Goal: Information Seeking & Learning: Understand process/instructions

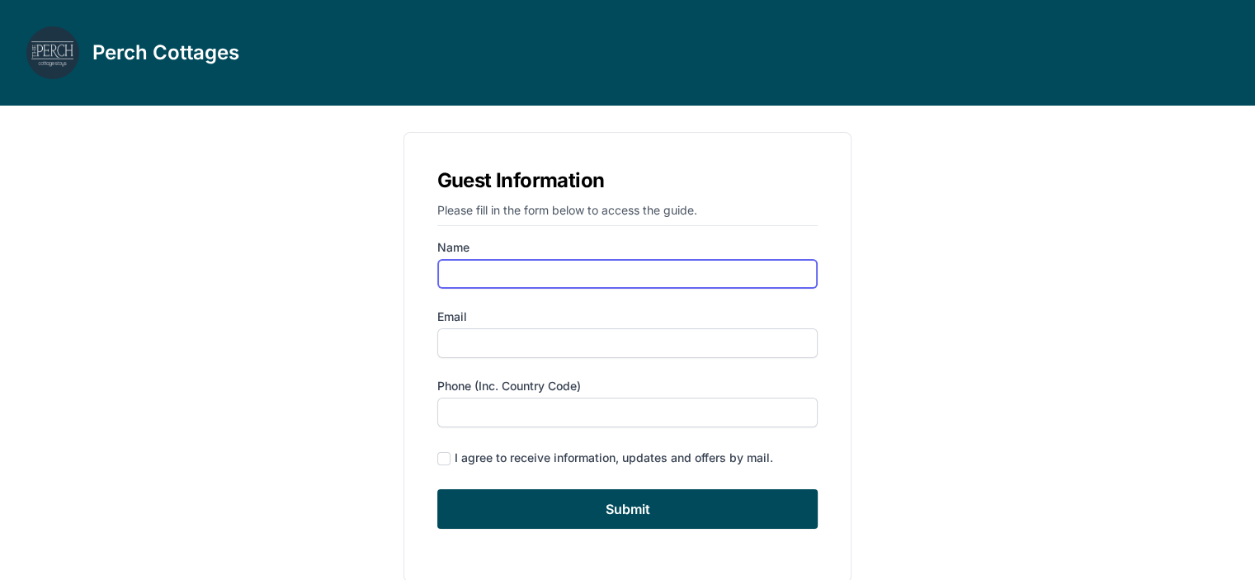
click at [479, 272] on input "Name" at bounding box center [627, 274] width 381 height 30
type input "r"
type input "Raz"
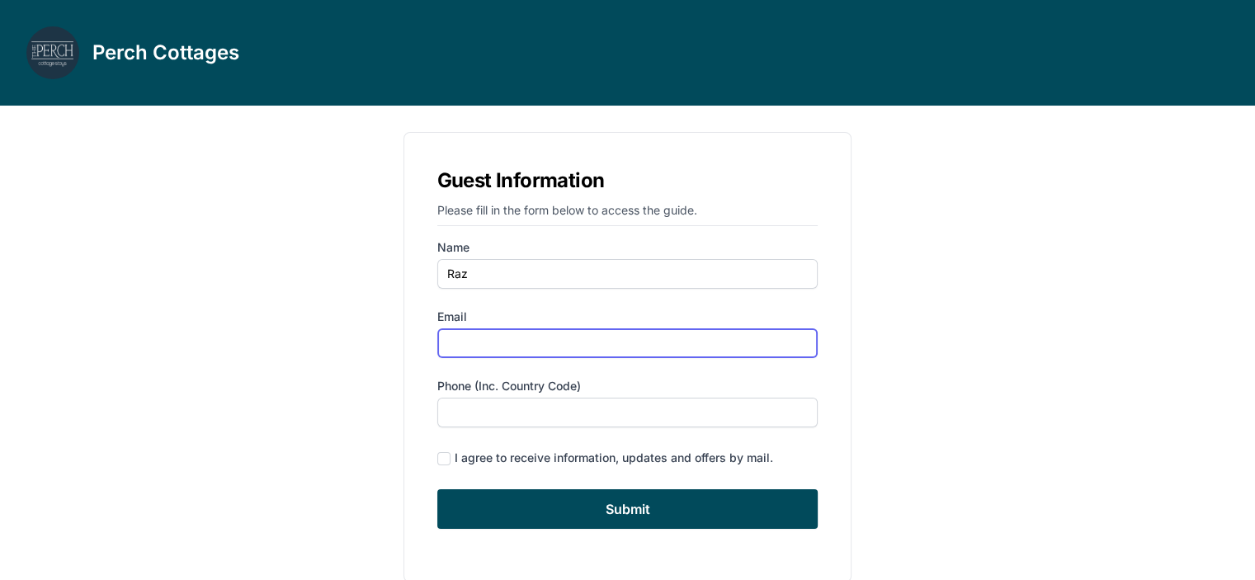
click at [464, 339] on input "Email" at bounding box center [627, 343] width 381 height 30
type input "Spieser"
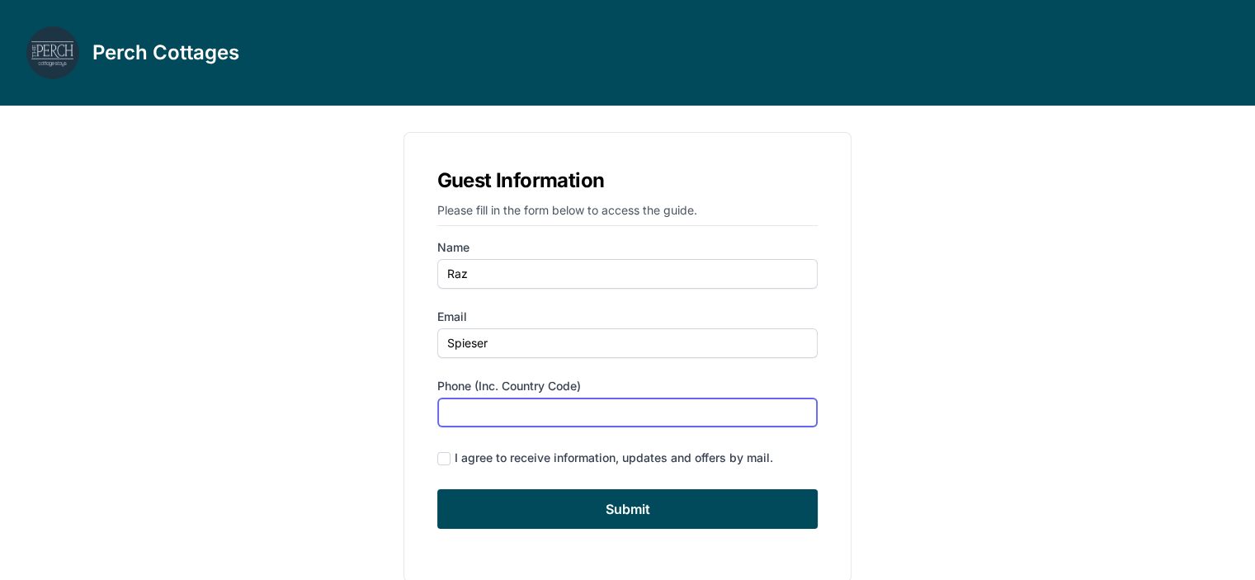
click at [465, 412] on input "Phone (inc. country code)" at bounding box center [627, 413] width 381 height 30
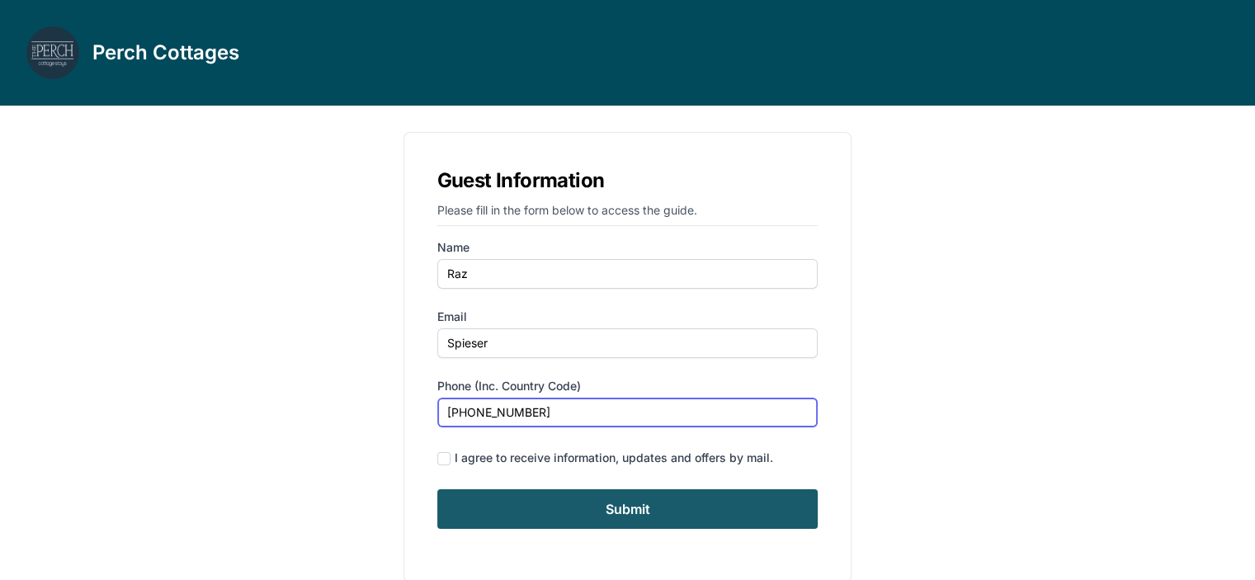
type input "[PHONE_NUMBER]"
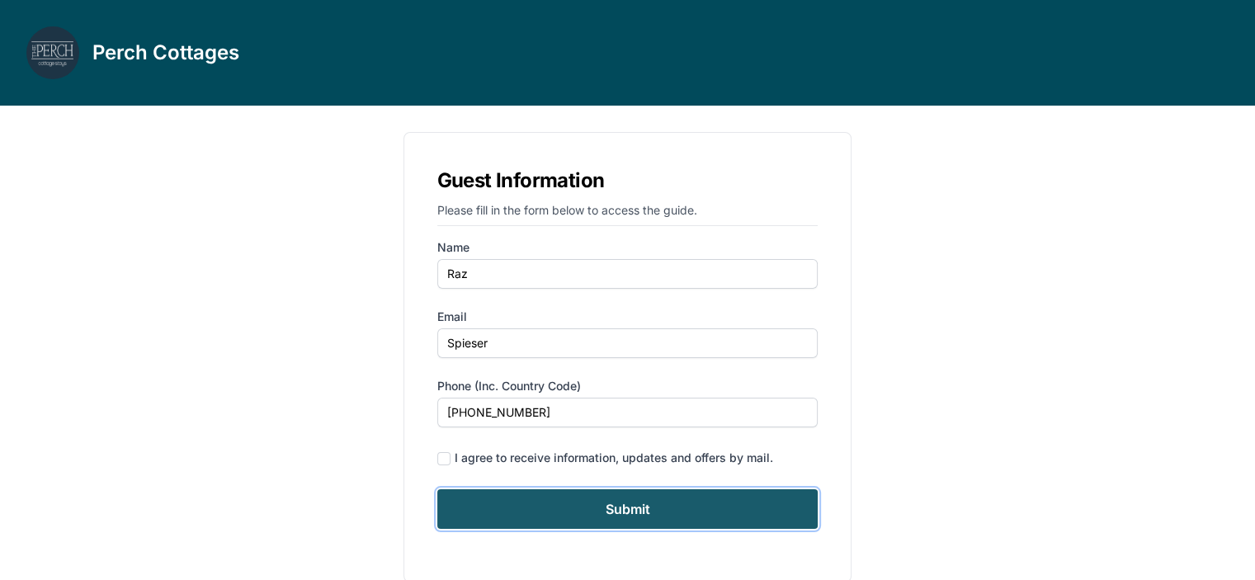
click at [503, 497] on input "Submit" at bounding box center [627, 509] width 381 height 40
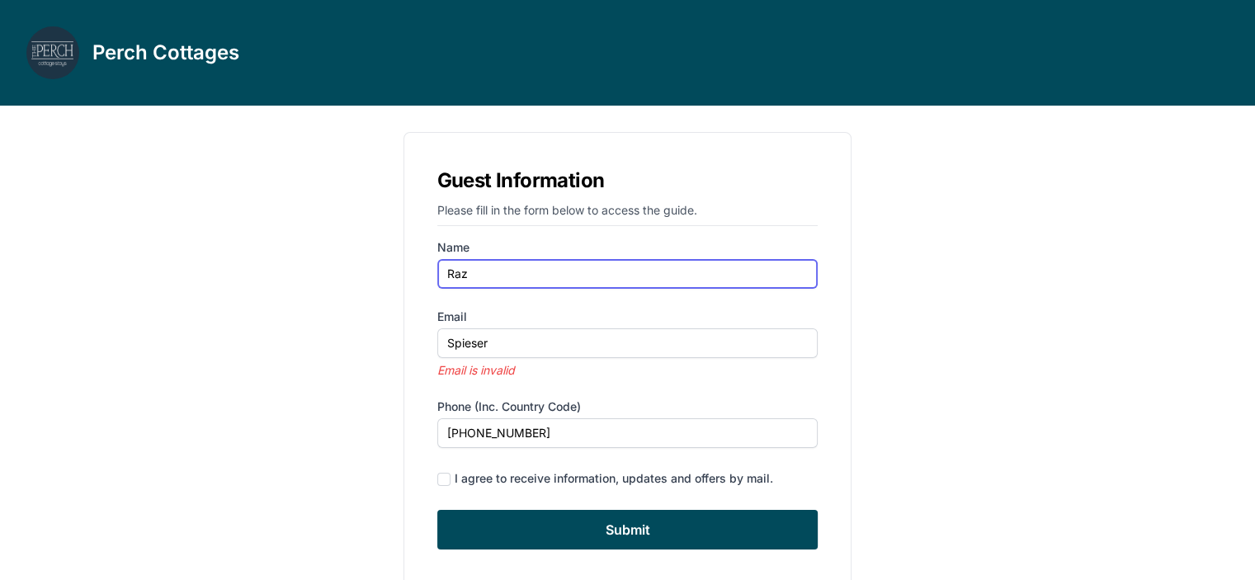
click at [470, 272] on input "Raz" at bounding box center [627, 274] width 381 height 30
type input "Raz Spieser"
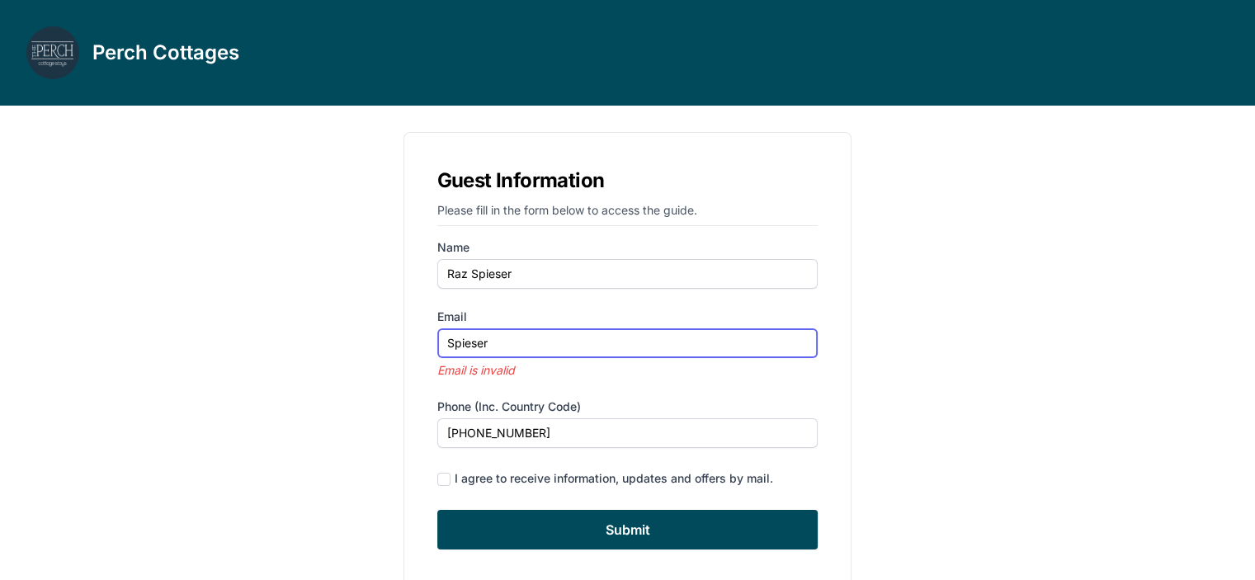
drag, startPoint x: 432, startPoint y: 336, endPoint x: 408, endPoint y: 337, distance: 24.0
click at [408, 337] on div "Guest Information Please fill in the form below to access the guide. Name Raz S…" at bounding box center [627, 367] width 449 height 471
click at [459, 342] on input "[EMAIL_ADDRESS][DOMAIN_NAME]" at bounding box center [627, 343] width 381 height 30
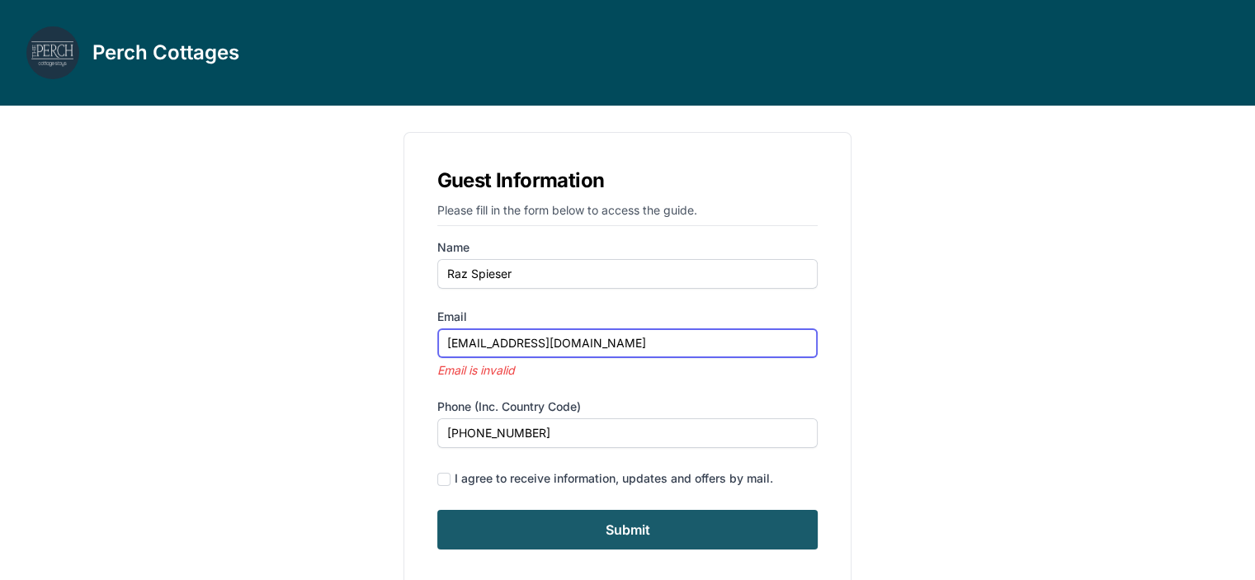
type input "[EMAIL_ADDRESS][DOMAIN_NAME]"
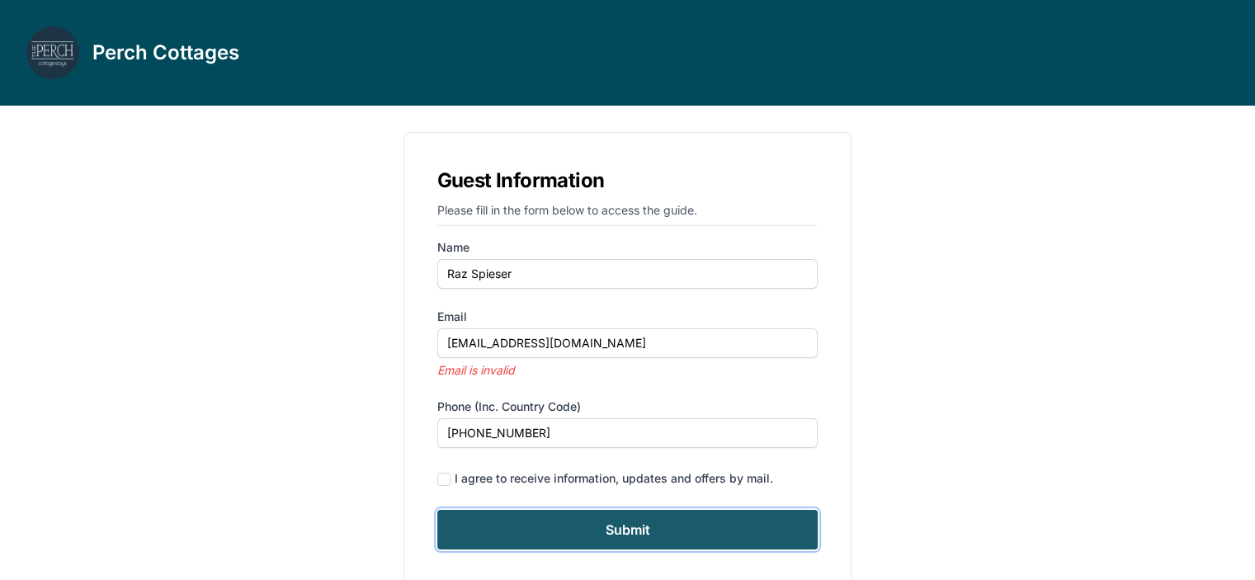
click at [629, 527] on input "Submit" at bounding box center [627, 530] width 381 height 40
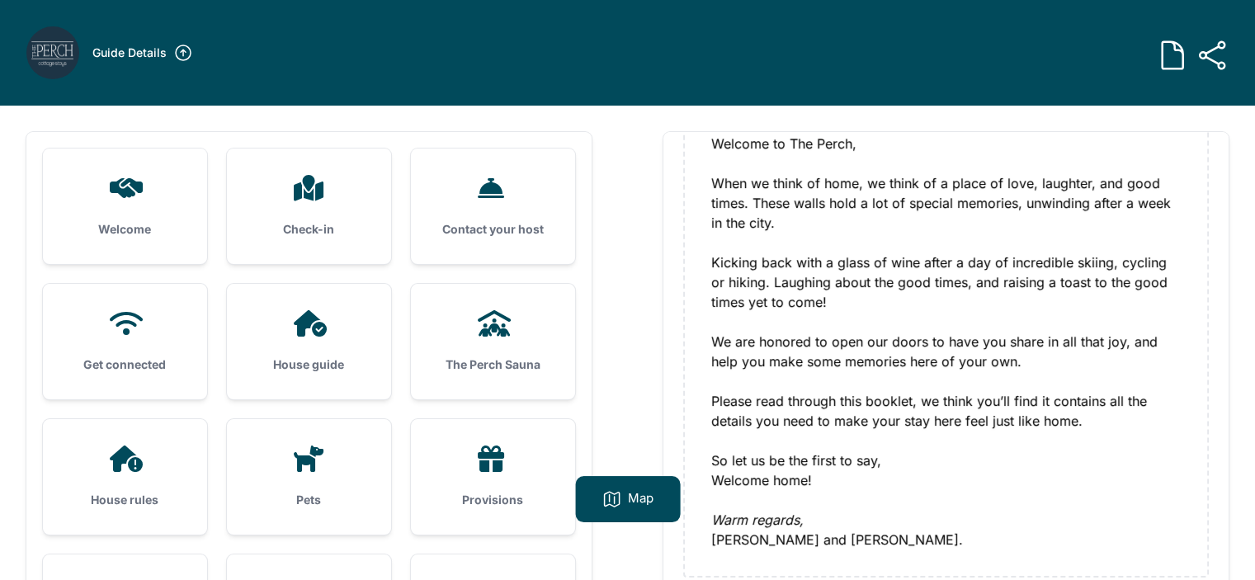
click at [313, 194] on icon at bounding box center [309, 188] width 30 height 26
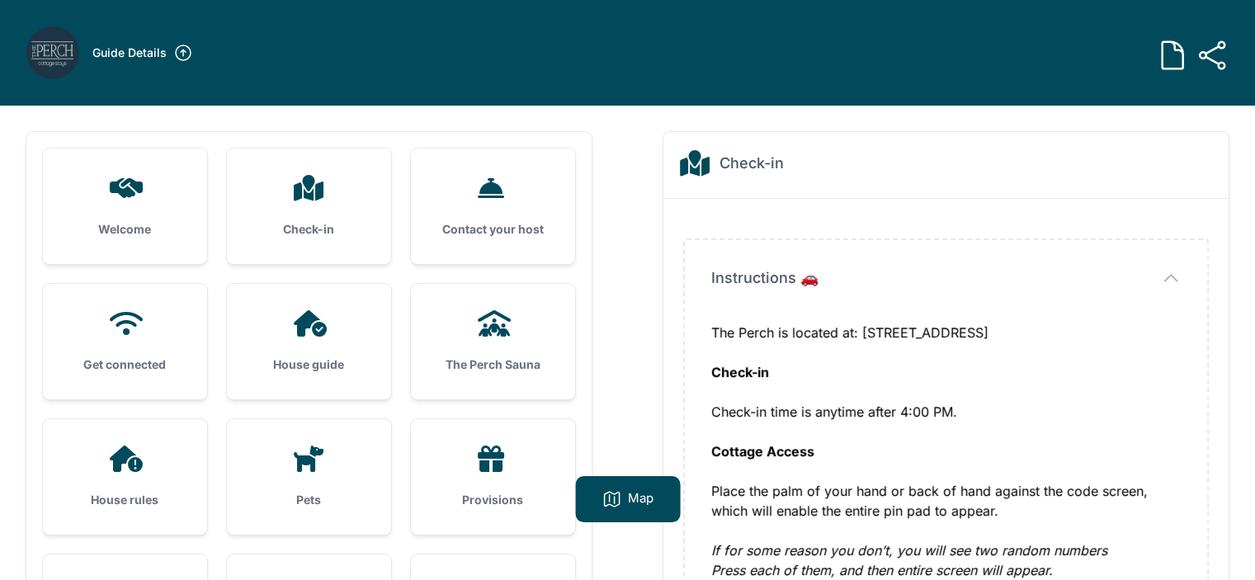
click at [472, 219] on div "Contact your host" at bounding box center [493, 205] width 164 height 115
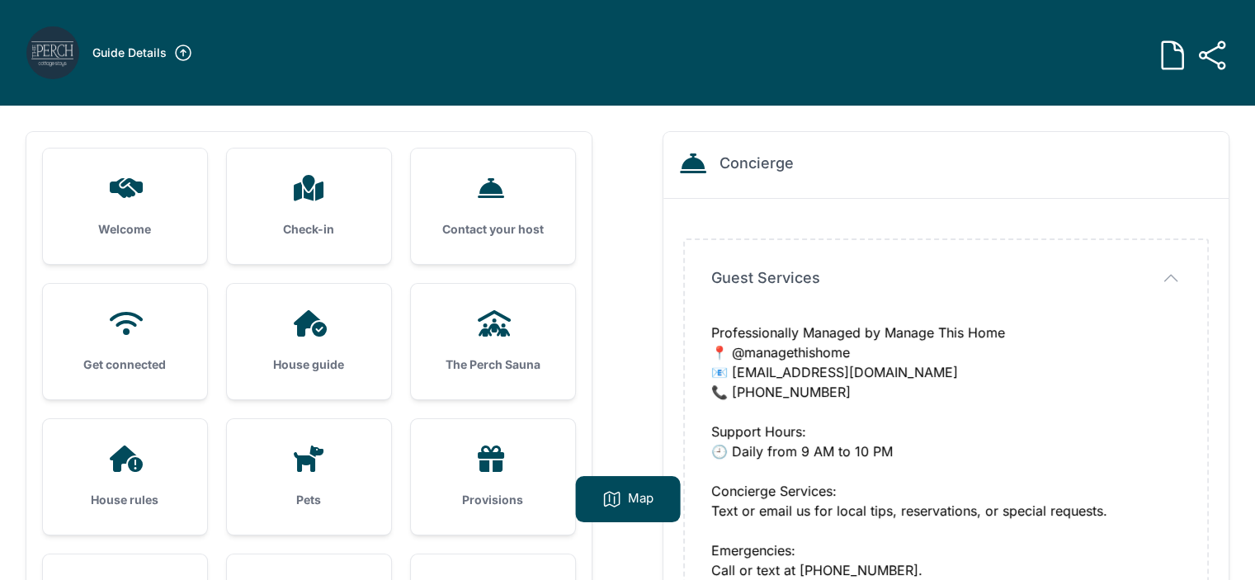
scroll to position [90, 0]
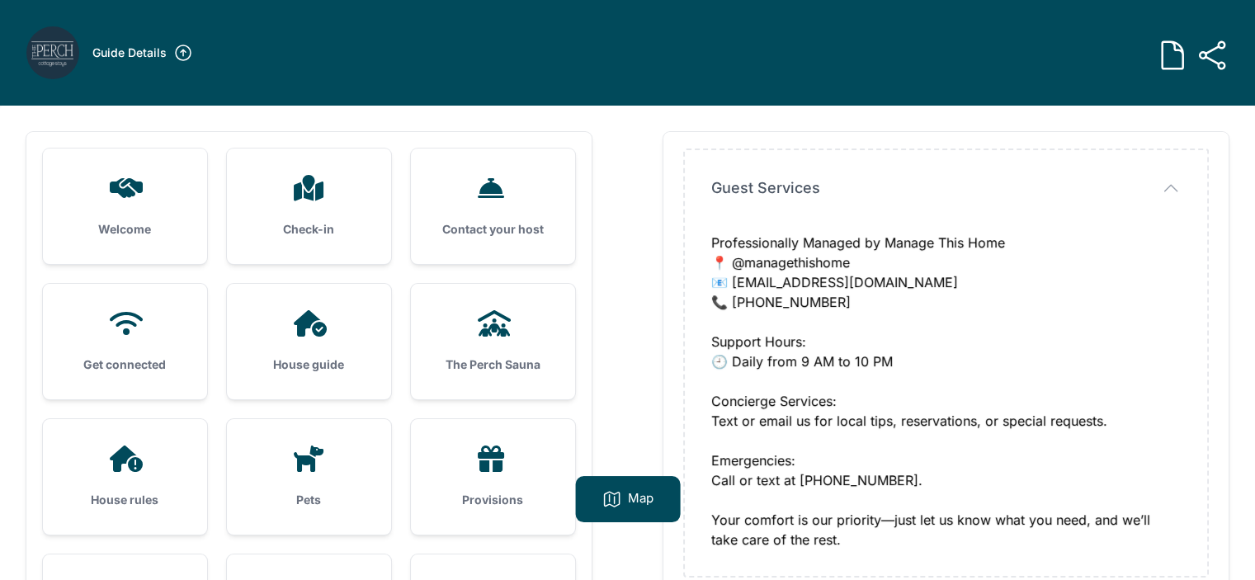
click at [144, 200] on div "Welcome" at bounding box center [125, 205] width 164 height 115
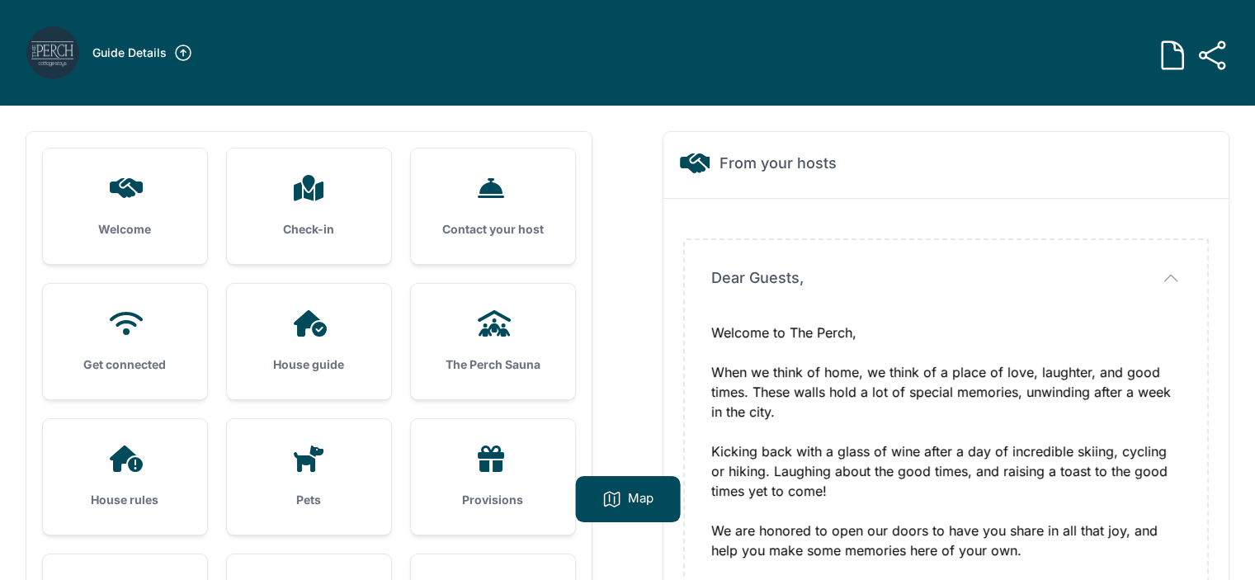
click at [148, 218] on div "Welcome" at bounding box center [125, 205] width 164 height 115
click at [148, 219] on div "Welcome" at bounding box center [125, 205] width 164 height 115
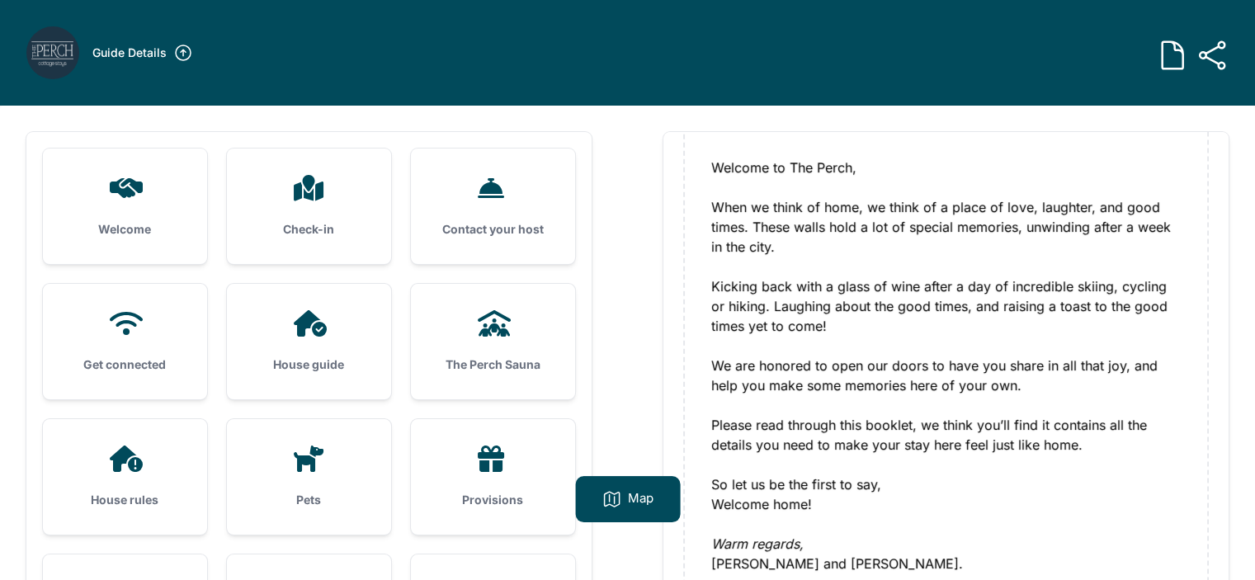
scroll to position [189, 0]
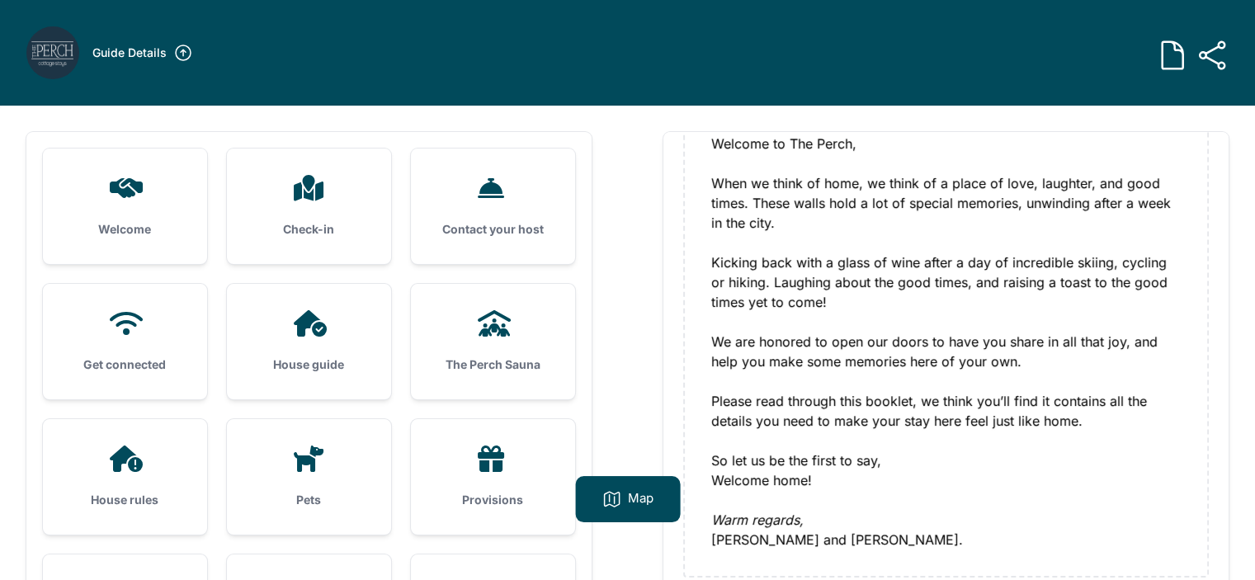
click at [339, 222] on h3 "Check-in" at bounding box center [308, 229] width 111 height 16
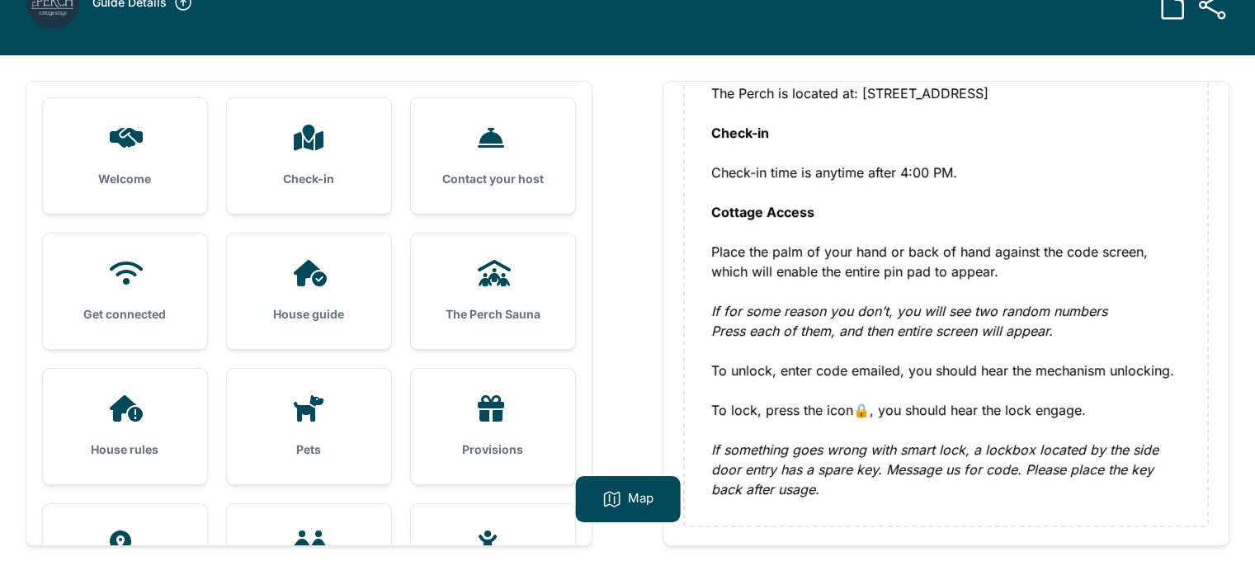
scroll to position [106, 0]
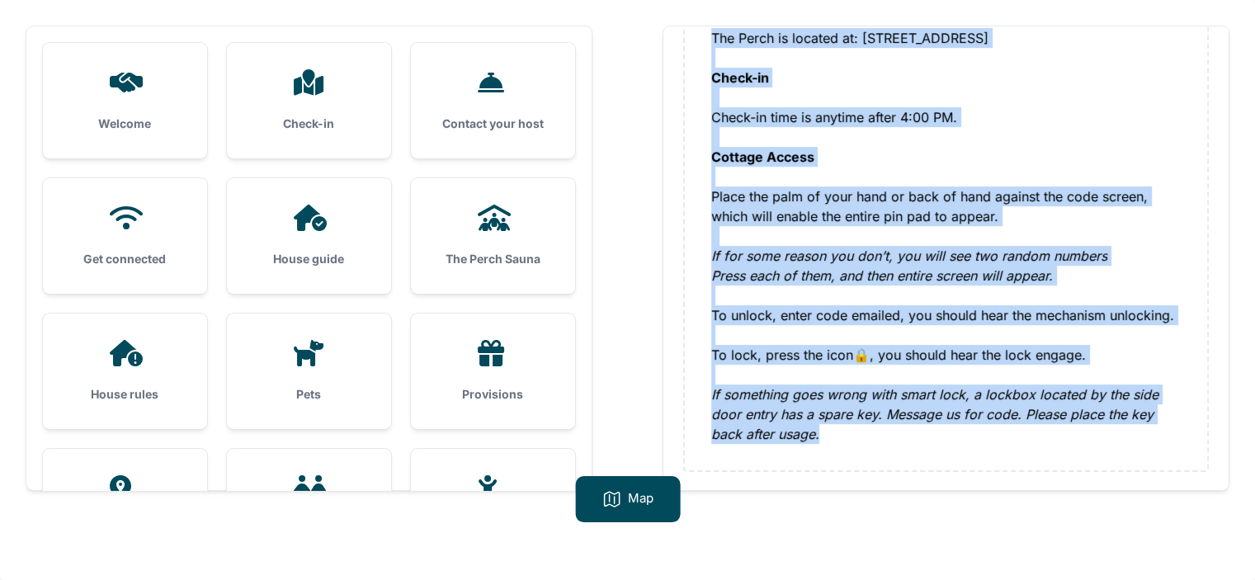
drag, startPoint x: 705, startPoint y: 162, endPoint x: 883, endPoint y: 440, distance: 330.2
click at [883, 440] on div "Instructions 🚗 Instructions 🚗 The Perch is located at: [STREET_ADDRESS] Check-i…" at bounding box center [946, 208] width 522 height 525
copy div "Instructions 🚗 The Perch is located at: [STREET_ADDRESS] Check-in Check-in time…"
click at [528, 110] on div "Contact your host" at bounding box center [493, 100] width 164 height 115
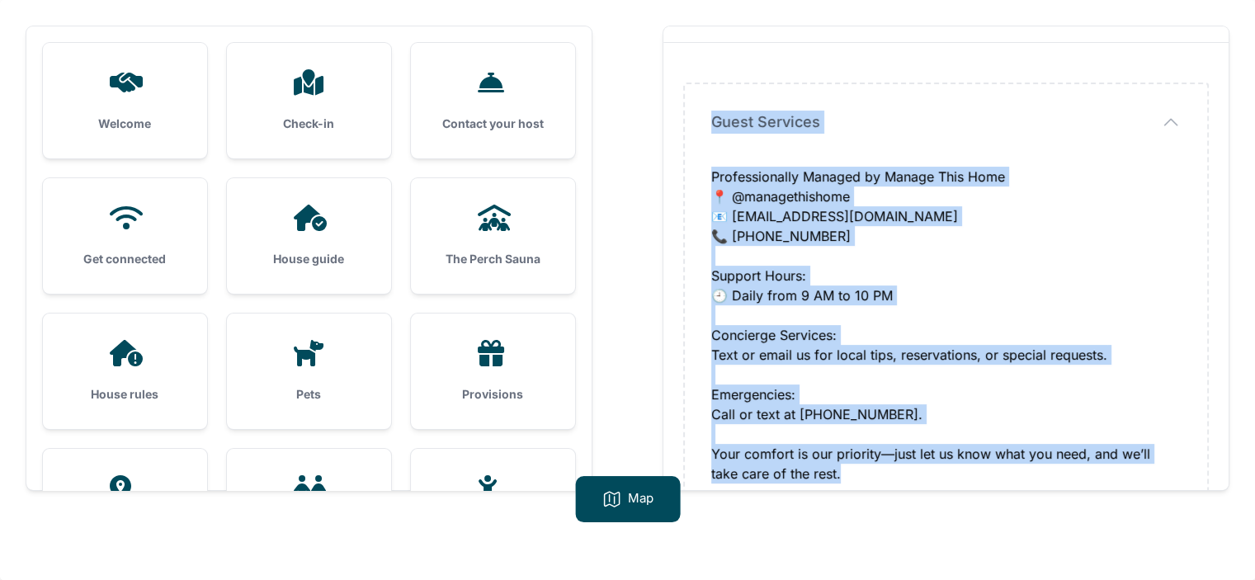
scroll to position [71, 0]
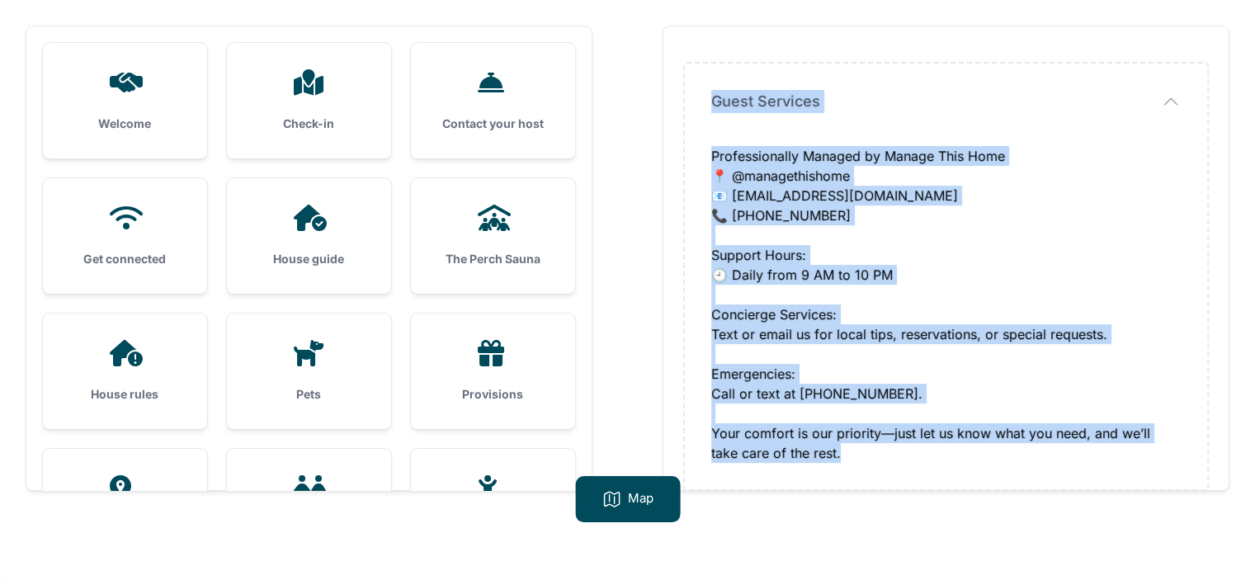
drag, startPoint x: 709, startPoint y: 164, endPoint x: 952, endPoint y: 460, distance: 382.8
click at [952, 460] on div "Guest Services Guest Services Professionally Managed by [PERSON_NAME] This Home…" at bounding box center [946, 277] width 522 height 426
copy div "Guest Services Professionally Managed by Manage This Home 📍 @managethishome 📧 […"
click at [153, 242] on div "Get connected" at bounding box center [125, 235] width 164 height 115
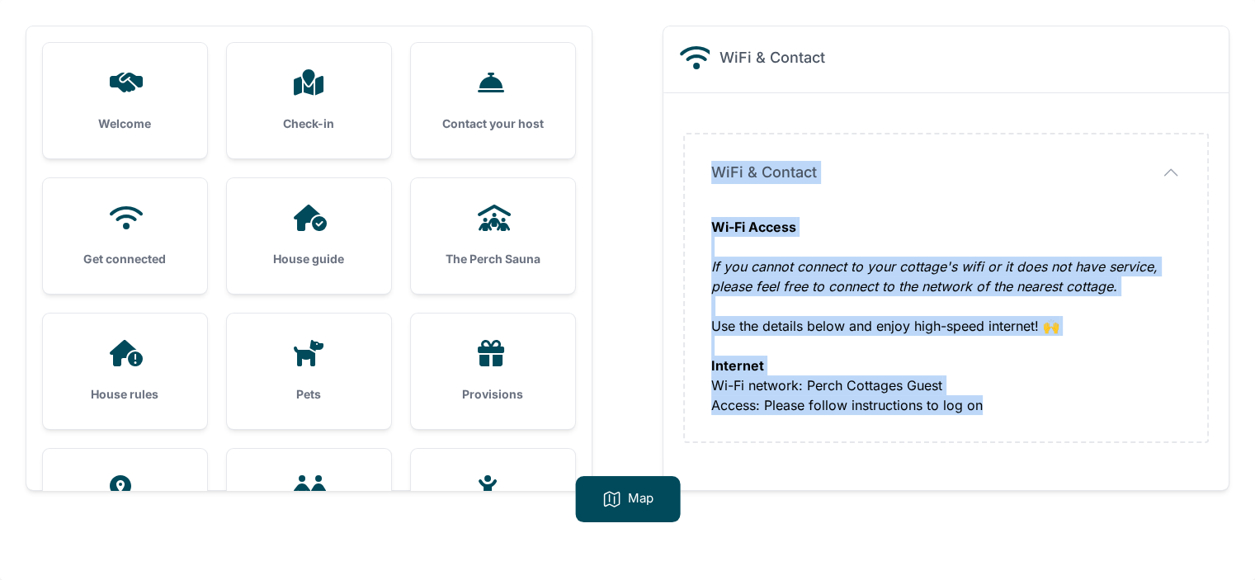
drag, startPoint x: 709, startPoint y: 162, endPoint x: 1050, endPoint y: 411, distance: 422.7
click at [1050, 411] on div "WiFi & Contact WiFi & Contact Wi-Fi Access If you cannot connect to your cottag…" at bounding box center [946, 287] width 522 height 307
copy div "WiFi & Contact Wi-Fi Access If you cannot connect to your cottage's wifi or it …"
click at [333, 234] on div "House guide" at bounding box center [309, 235] width 164 height 115
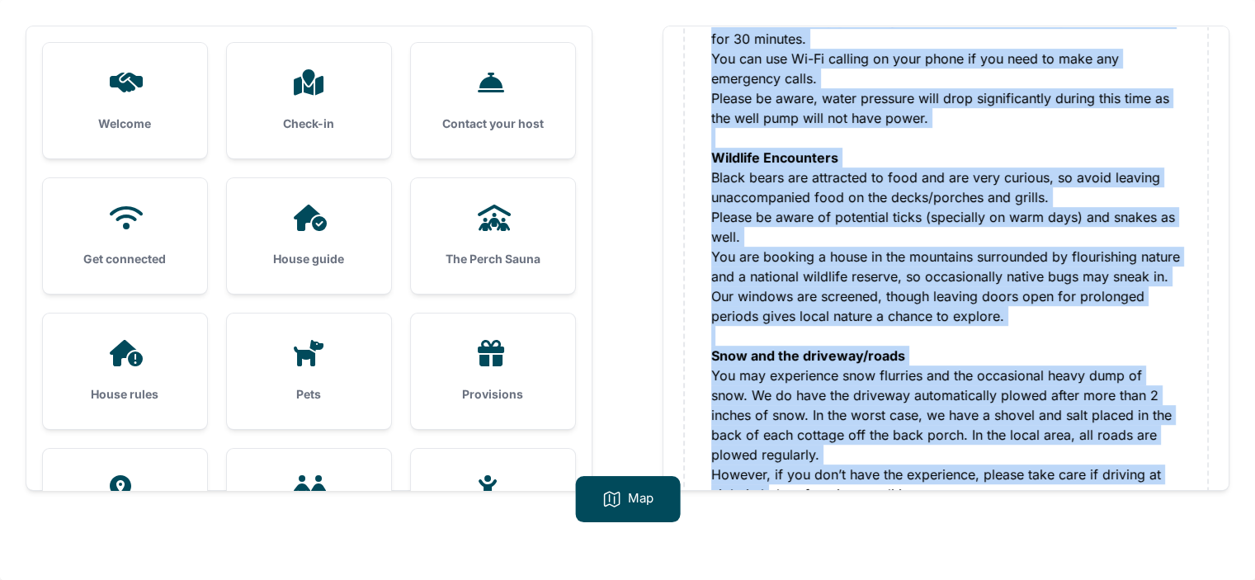
scroll to position [605, 0]
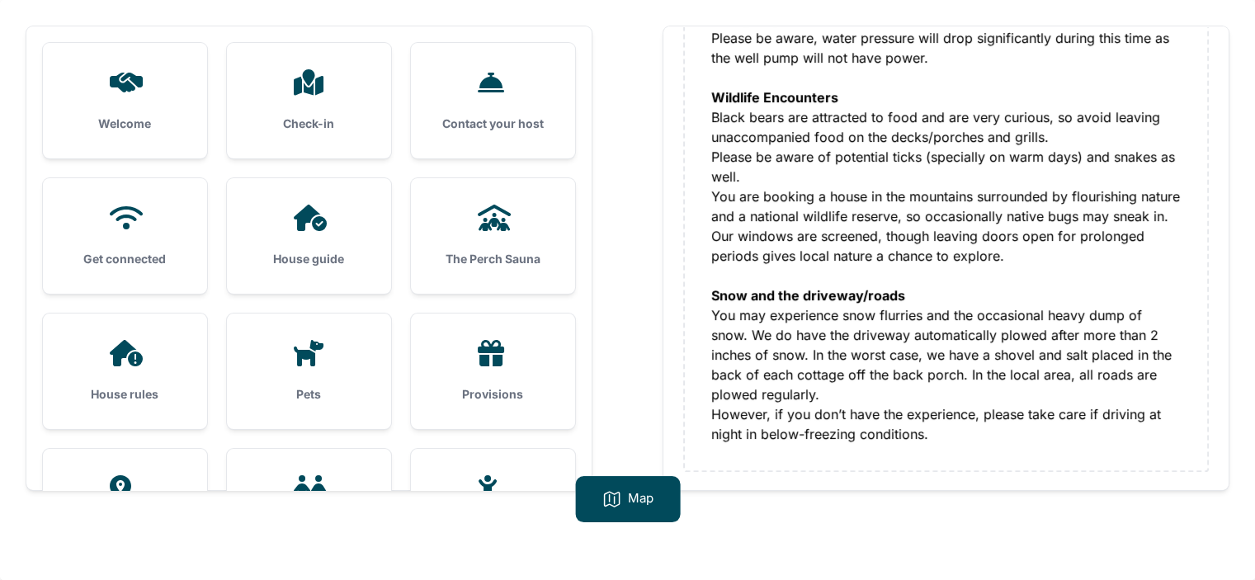
drag, startPoint x: 708, startPoint y: 167, endPoint x: 1247, endPoint y: 447, distance: 608.1
click at [1247, 447] on div "Welcome Check-in Contact your host Get connected House guide" at bounding box center [627, 290] width 1255 height 580
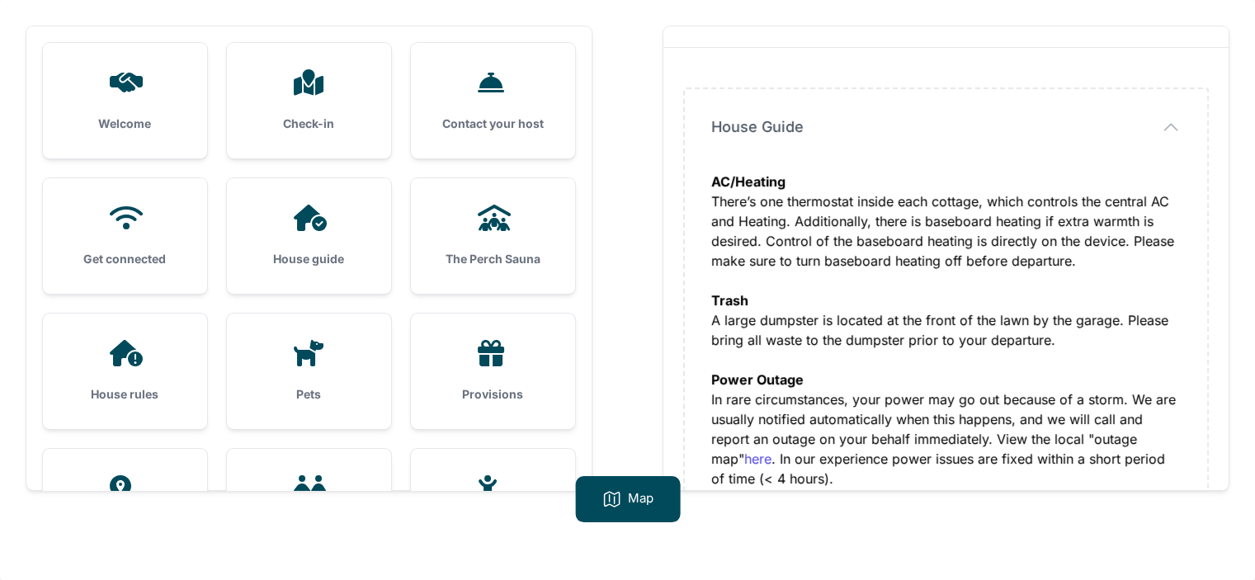
scroll to position [0, 0]
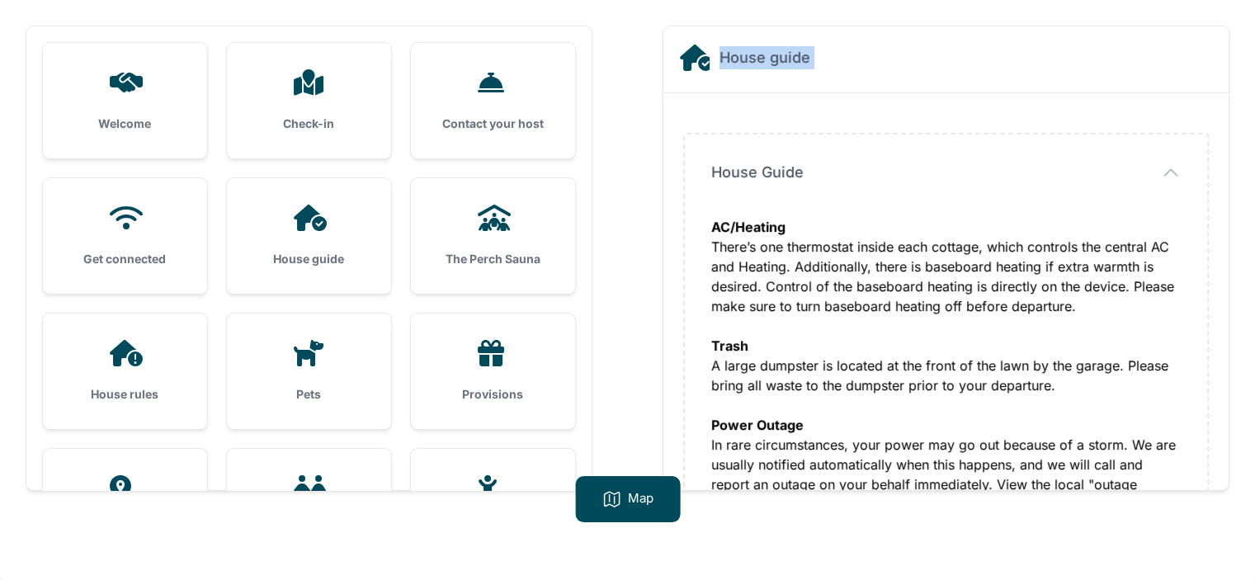
drag, startPoint x: 807, startPoint y: 165, endPoint x: 678, endPoint y: 173, distance: 129.0
drag, startPoint x: 799, startPoint y: 166, endPoint x: 767, endPoint y: 197, distance: 44.3
click at [841, 62] on div "House guide" at bounding box center [946, 58] width 532 height 30
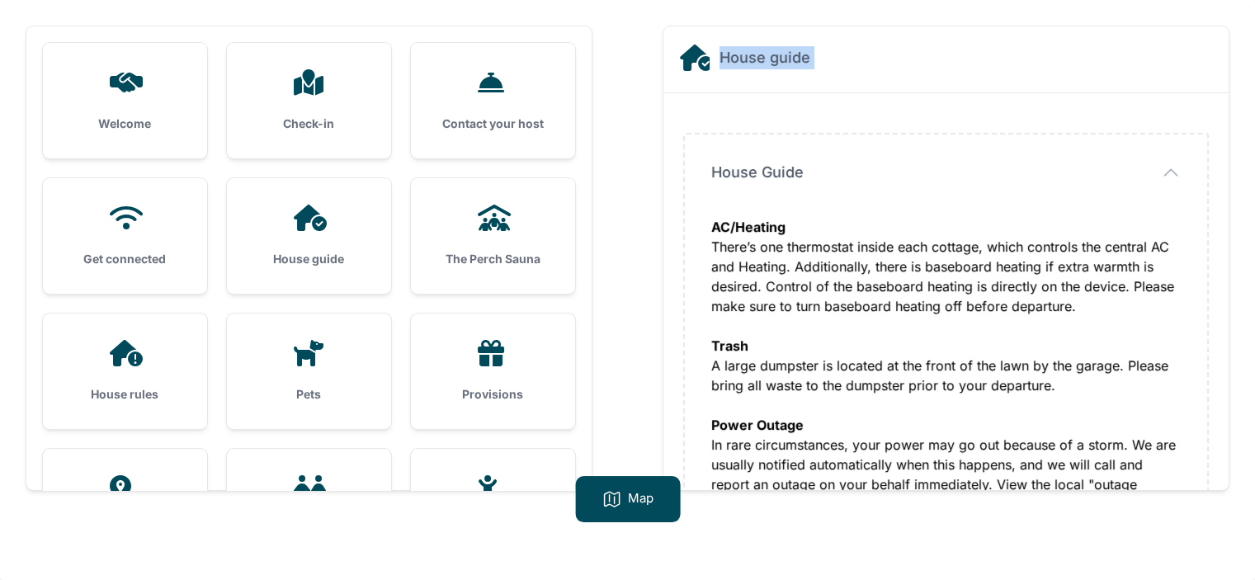
click at [794, 58] on h2 "House guide" at bounding box center [764, 57] width 91 height 23
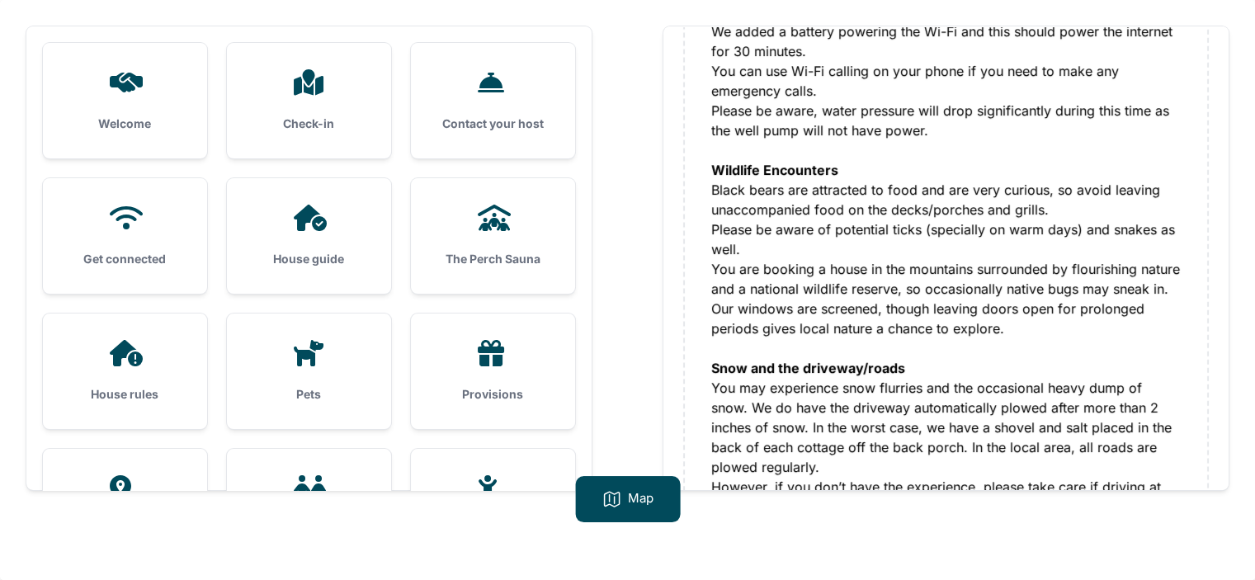
scroll to position [605, 0]
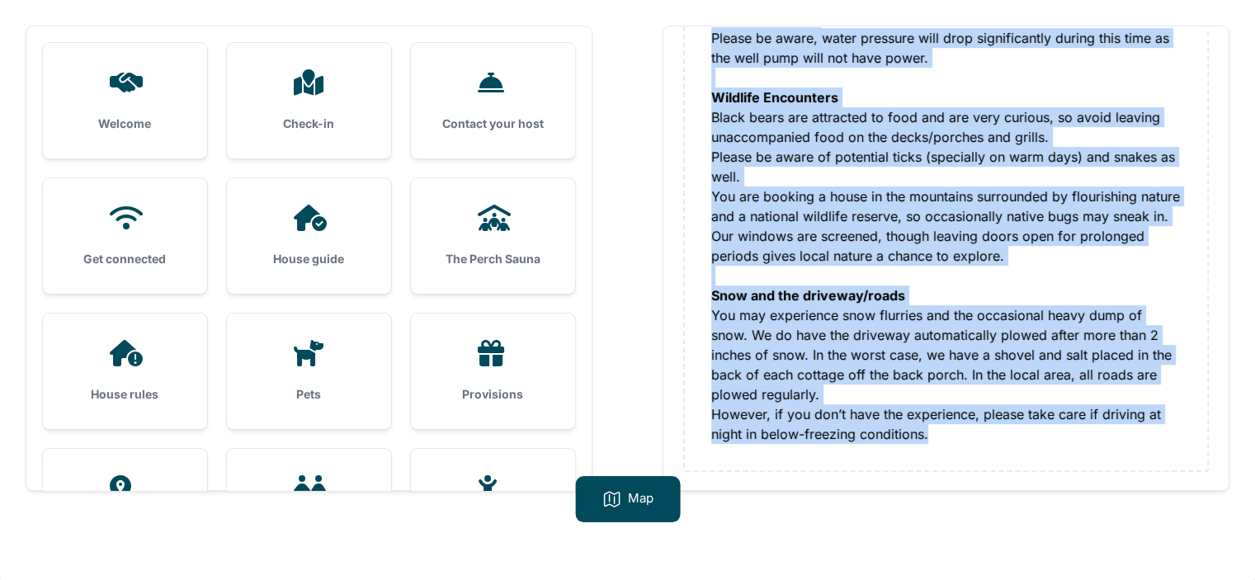
drag, startPoint x: 808, startPoint y: 55, endPoint x: 983, endPoint y: 431, distance: 414.5
copy div "House Guide House Guide AC/Heating There’s one thermostat inside each cottage, …"
click at [832, 86] on div "AC/Heating There’s one thermostat inside each cottage, which controls the centr…" at bounding box center [945, 28] width 469 height 832
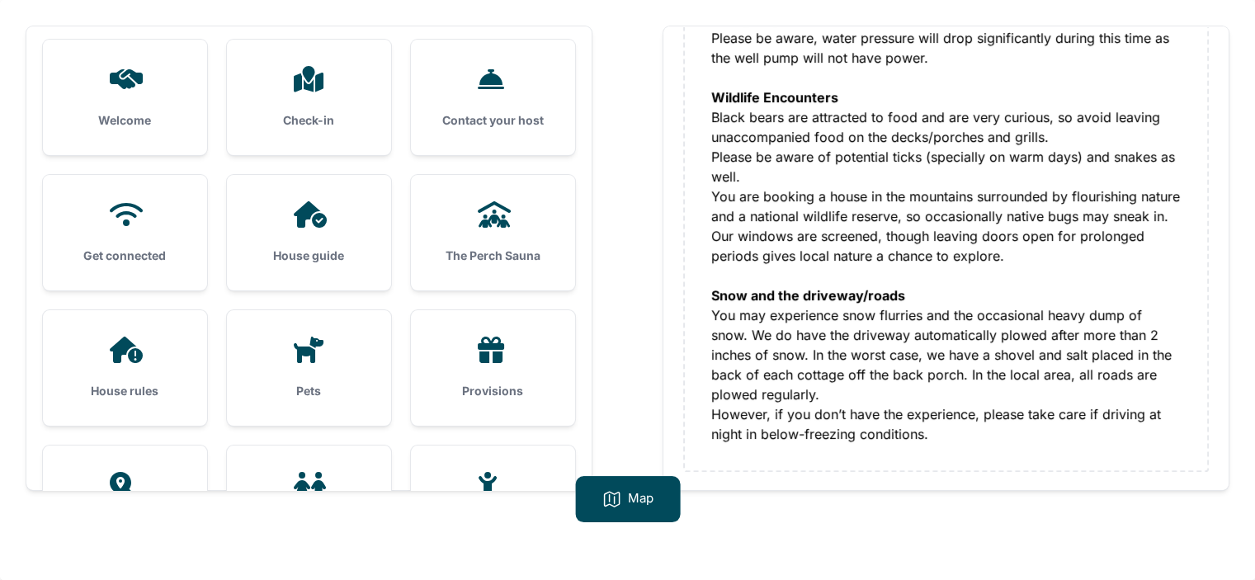
scroll to position [0, 0]
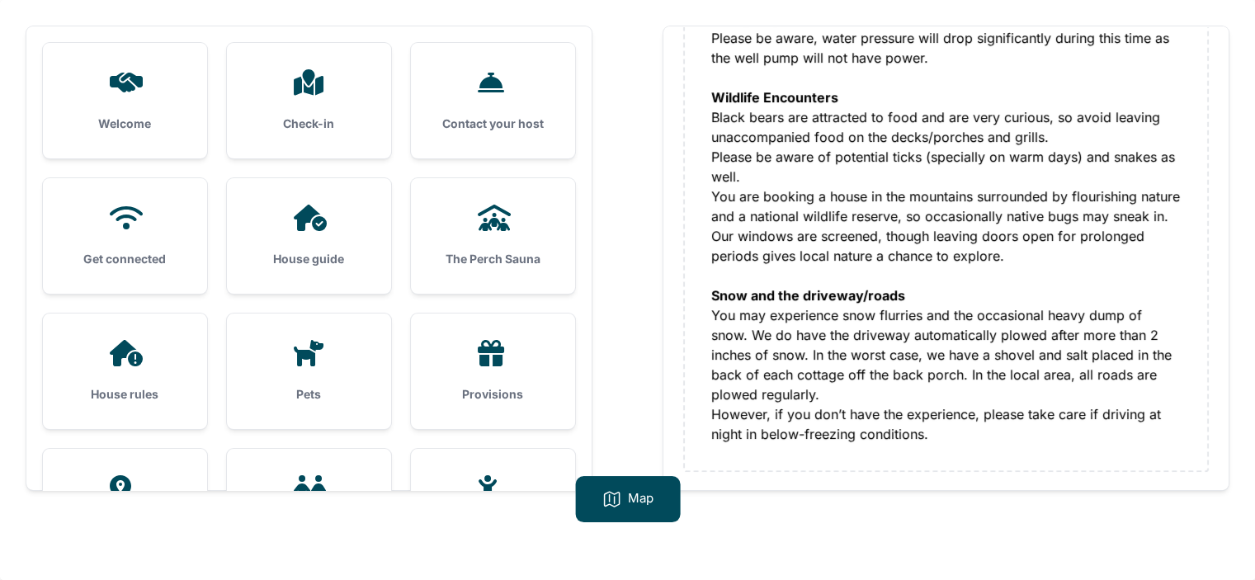
click at [498, 229] on icon at bounding box center [494, 218] width 33 height 26
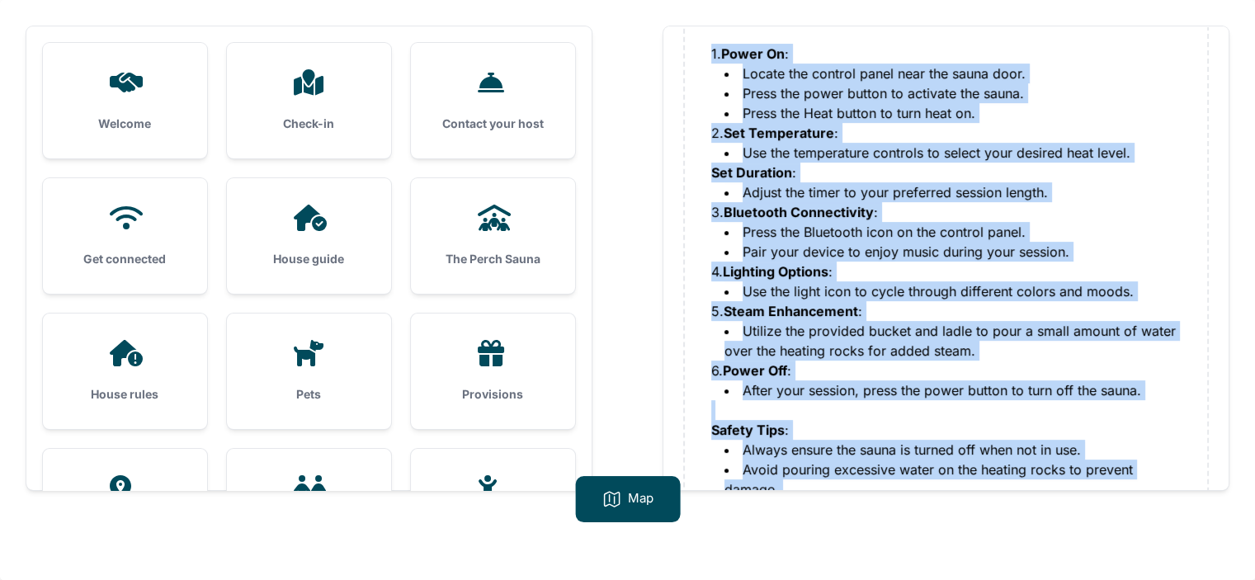
scroll to position [617, 0]
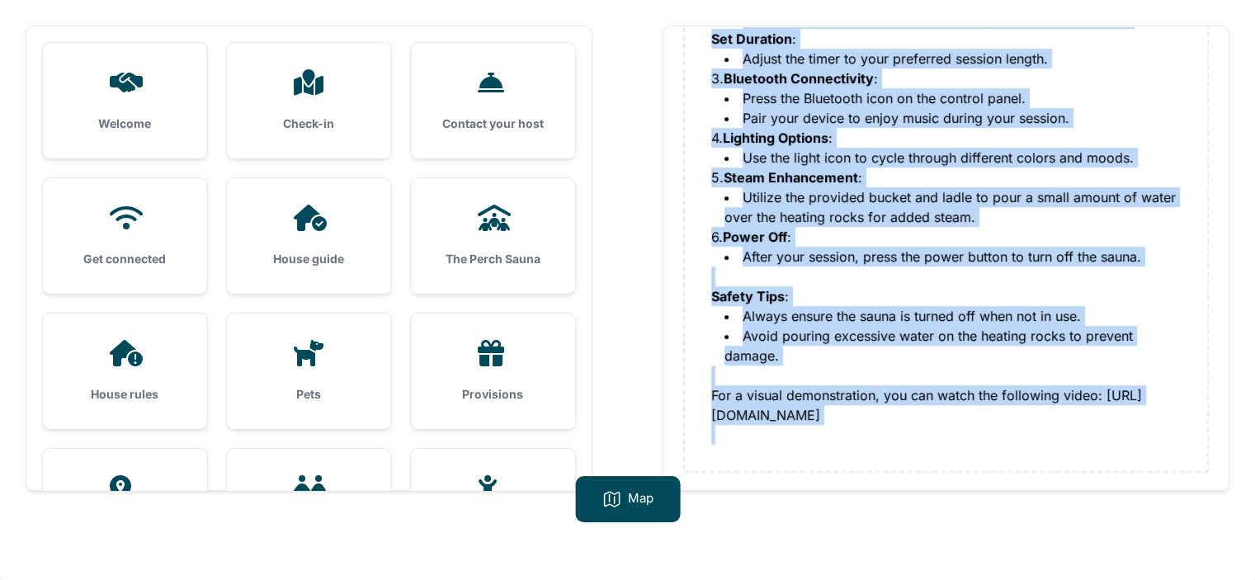
drag, startPoint x: 709, startPoint y: 155, endPoint x: 1025, endPoint y: 448, distance: 430.2
copy div "Lorem Ipsum 1. Dolor si Ame: Con adipi el seddoeius tempo inci 25 UT la 5 ET. 5…"
click at [709, 381] on div "Instructions of use Instructions of use 1. Power On : Locate the control panel …" at bounding box center [946, 149] width 522 height 643
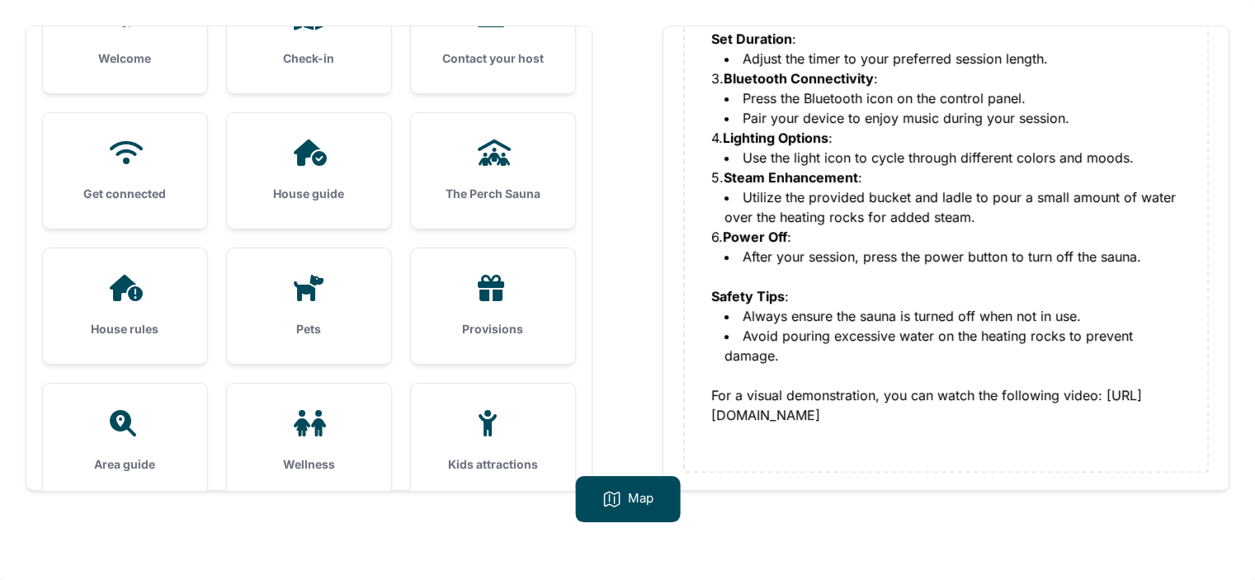
scroll to position [165, 0]
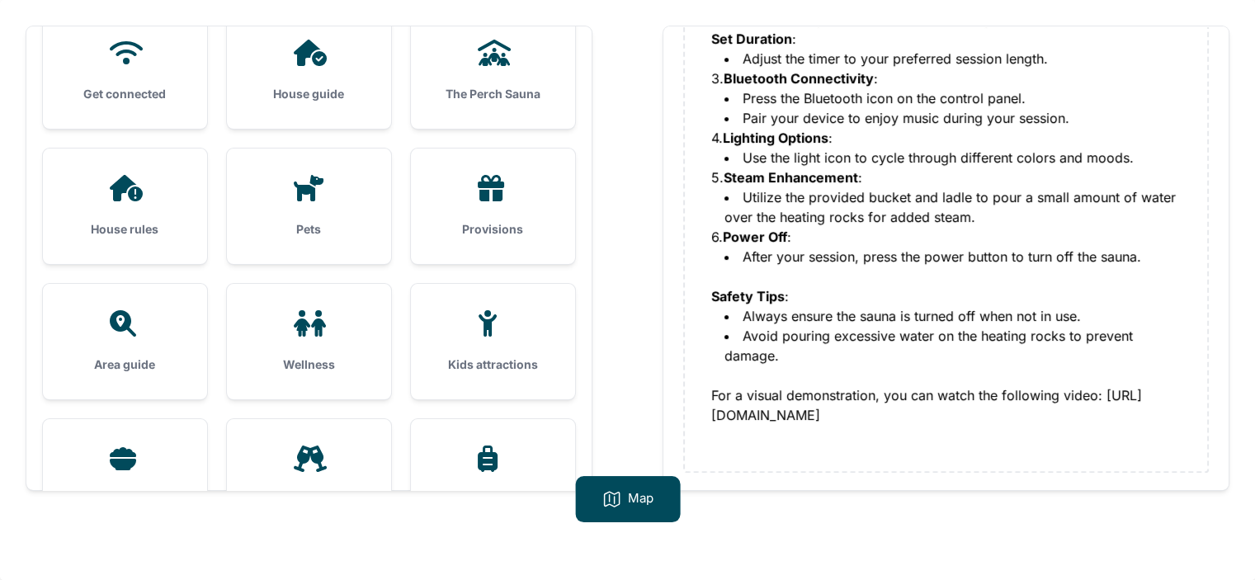
click at [115, 204] on div "House rules" at bounding box center [125, 205] width 164 height 115
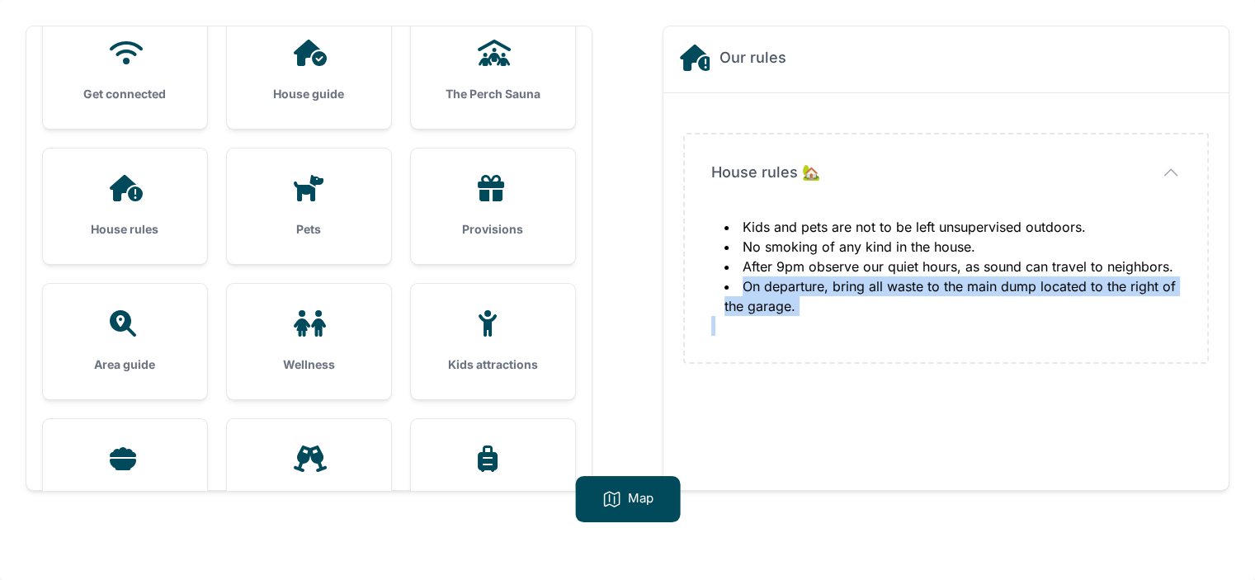
drag, startPoint x: 743, startPoint y: 287, endPoint x: 815, endPoint y: 319, distance: 78.7
click at [815, 319] on div "Kids and pets are not to be left unsupervised outdoors. No smoking of any kind …" at bounding box center [945, 276] width 469 height 119
copy ol "On departure, bring all waste to the main dump located to the right of the gara…"
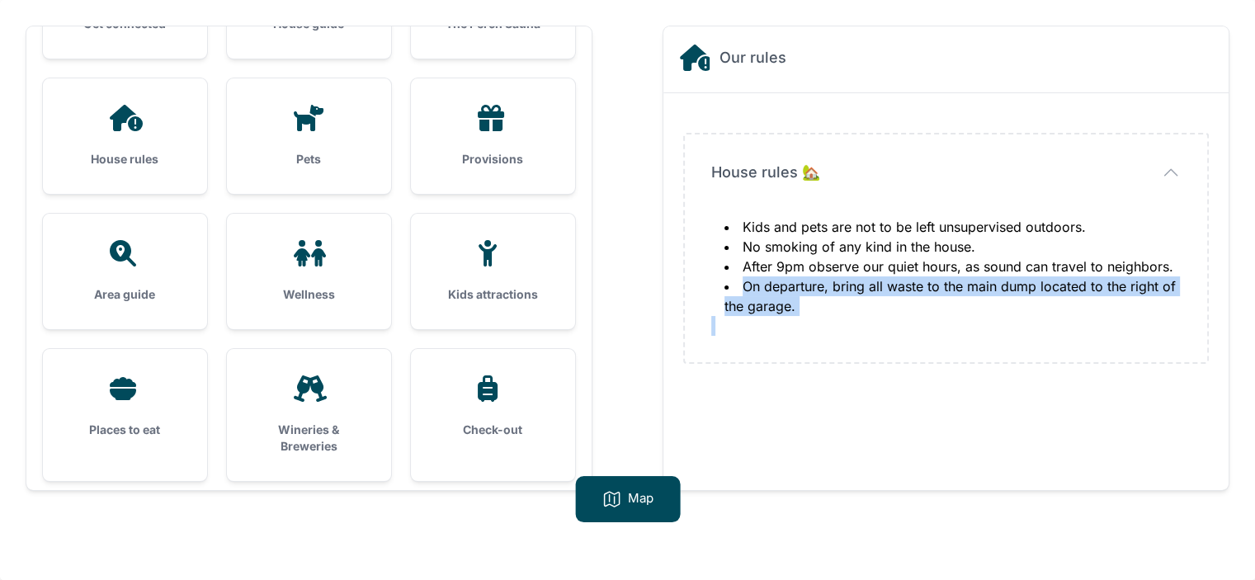
scroll to position [330, 0]
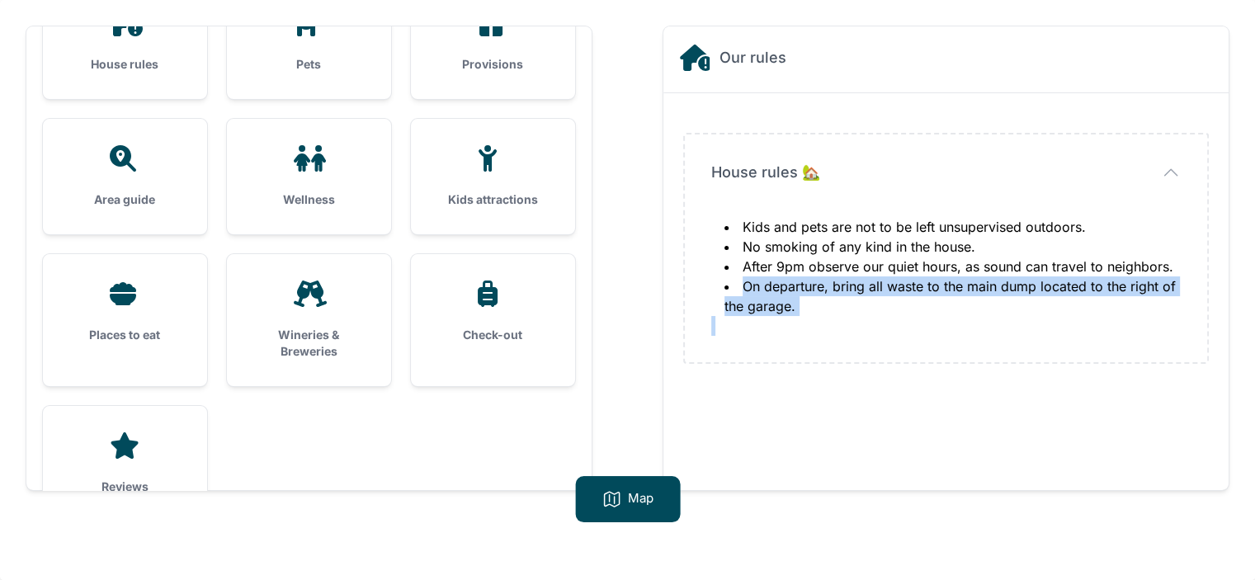
click at [142, 204] on h3 "Area guide" at bounding box center [124, 199] width 111 height 16
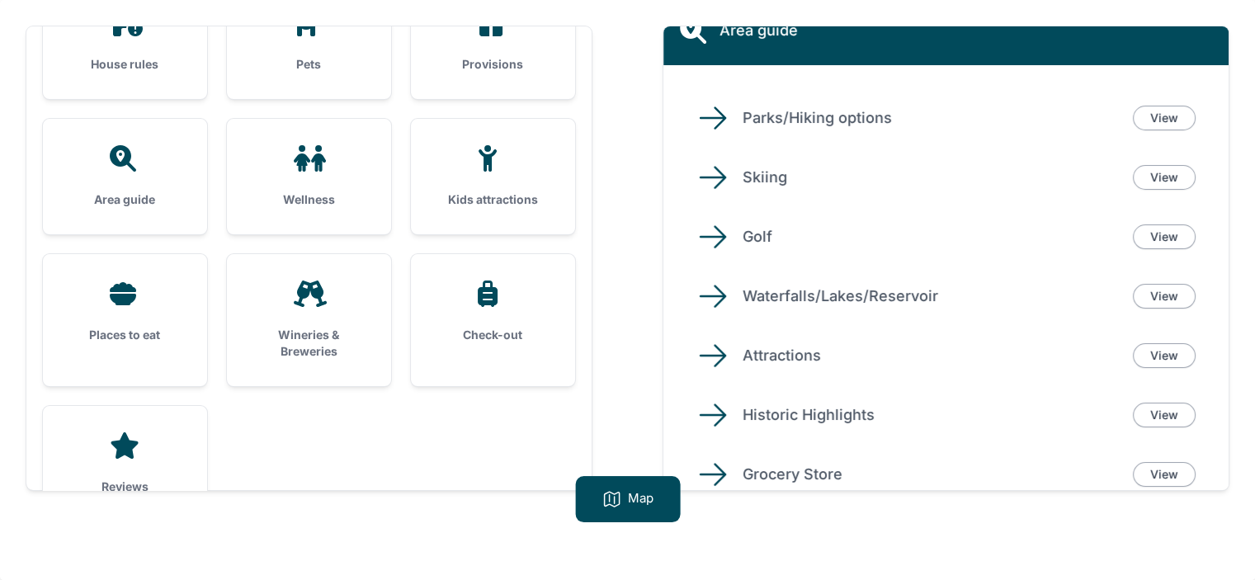
scroll to position [0, 0]
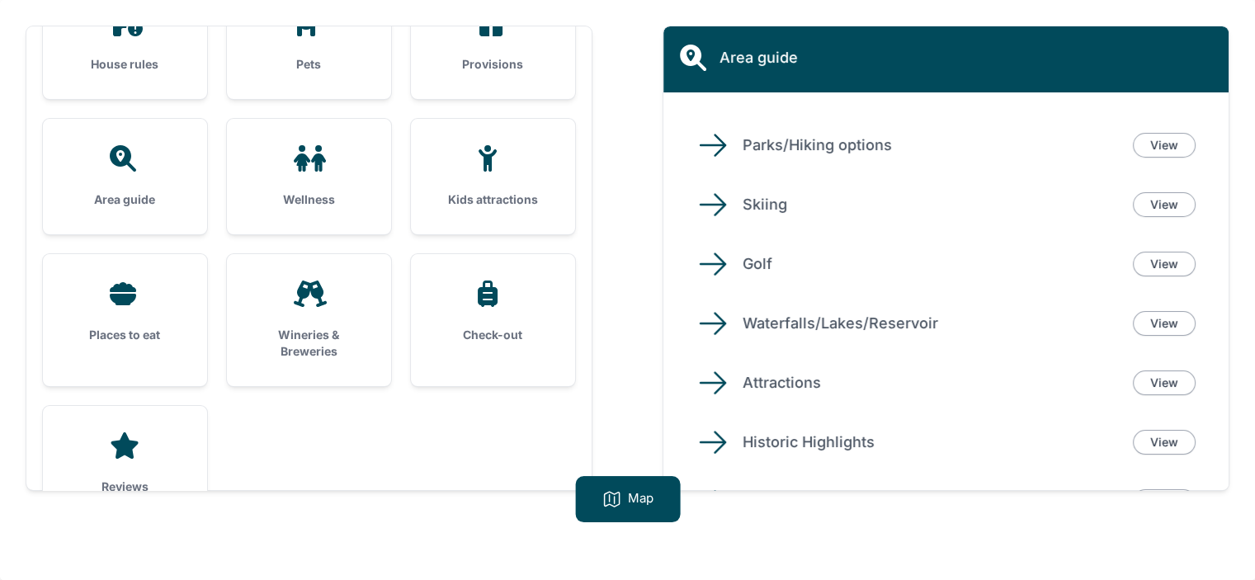
click at [510, 197] on h3 "Kids attractions" at bounding box center [492, 199] width 111 height 16
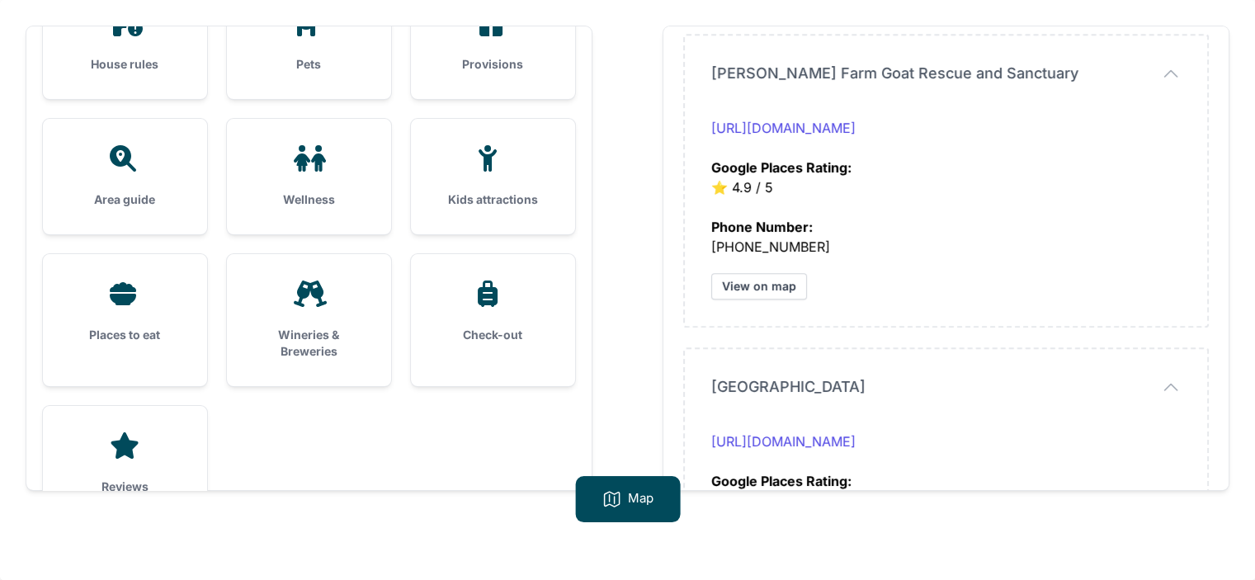
scroll to position [377, 0]
